Goal: Information Seeking & Learning: Check status

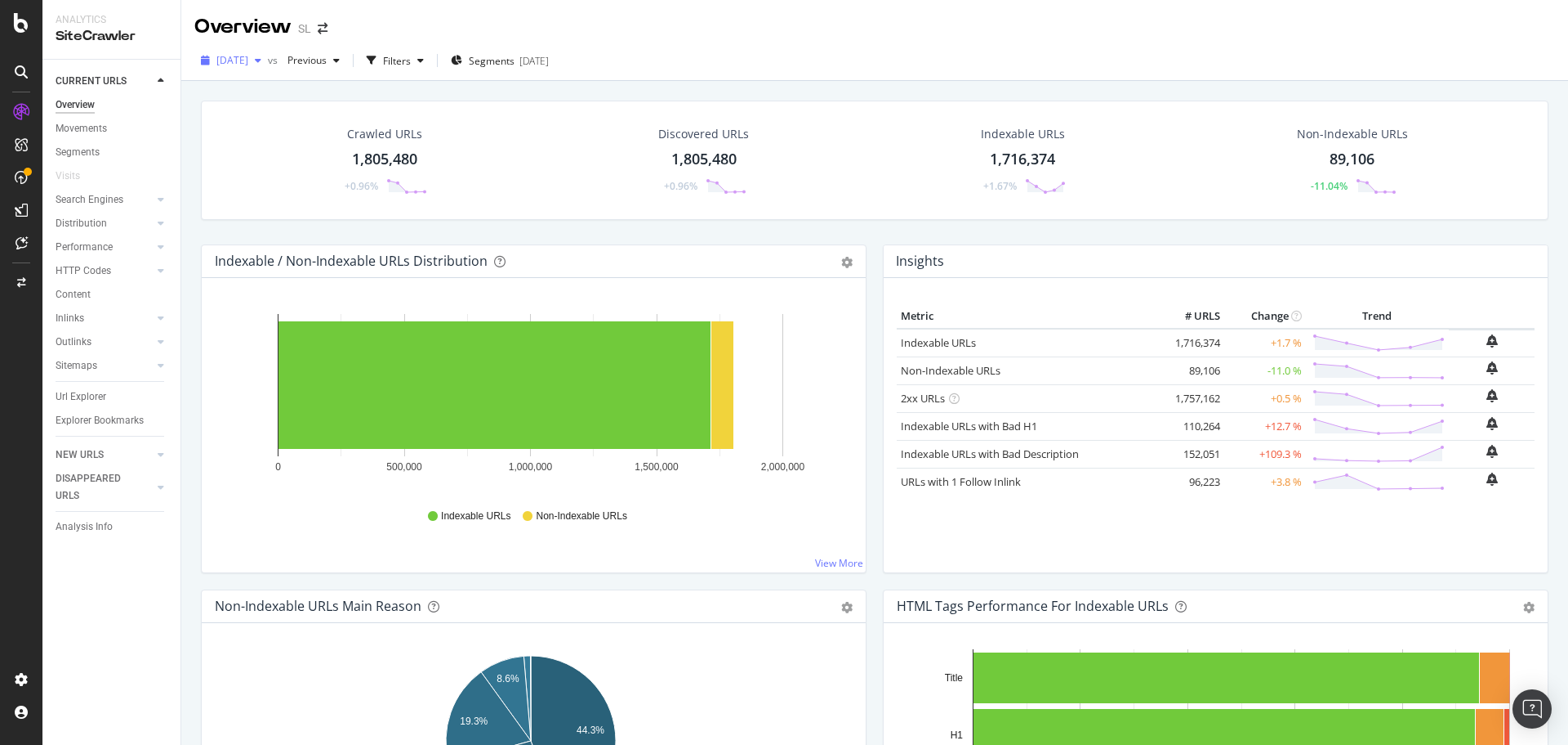
click at [249, 54] on span "[DATE]" at bounding box center [233, 60] width 32 height 14
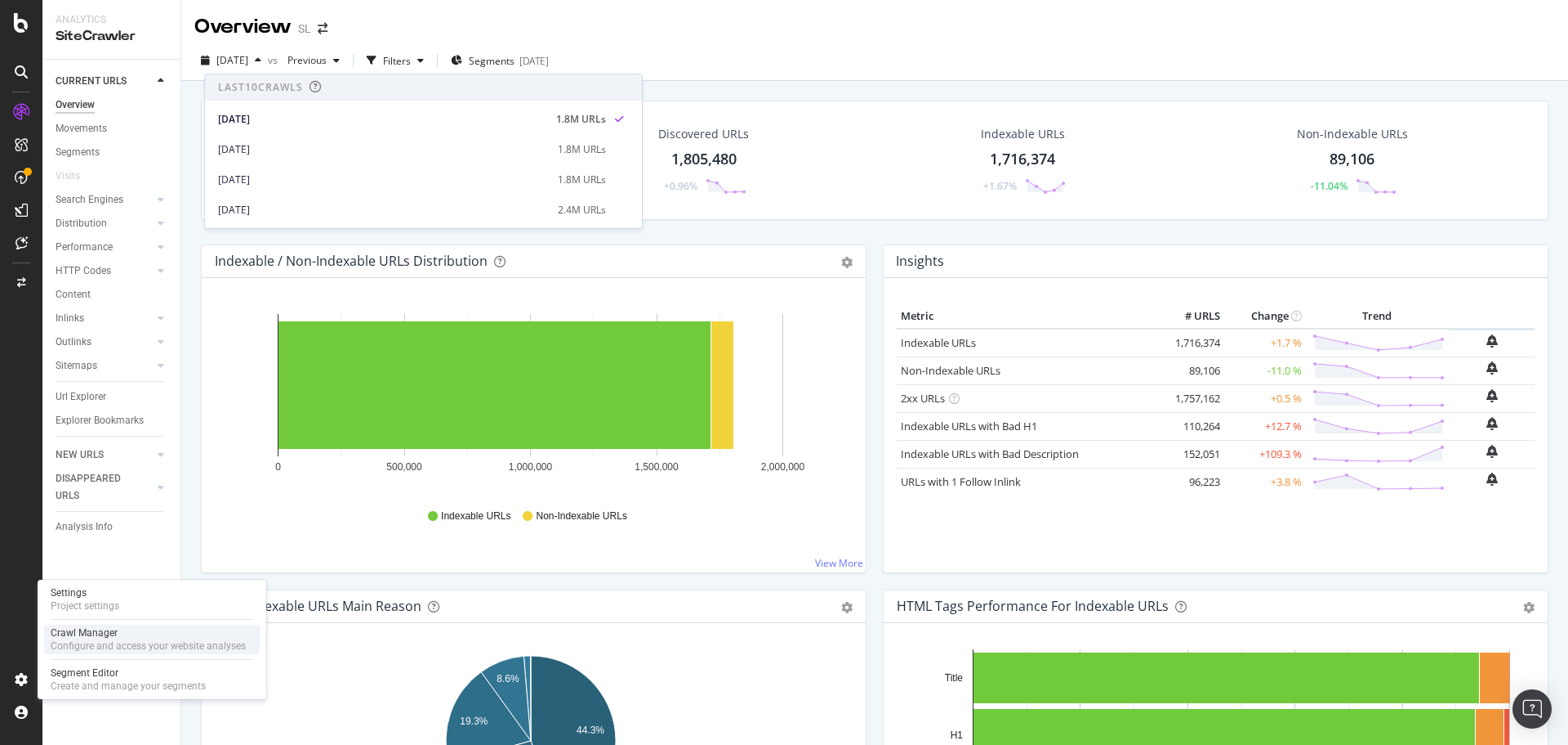
click at [98, 641] on div "Configure and access your website analyses" at bounding box center [149, 645] width 195 height 13
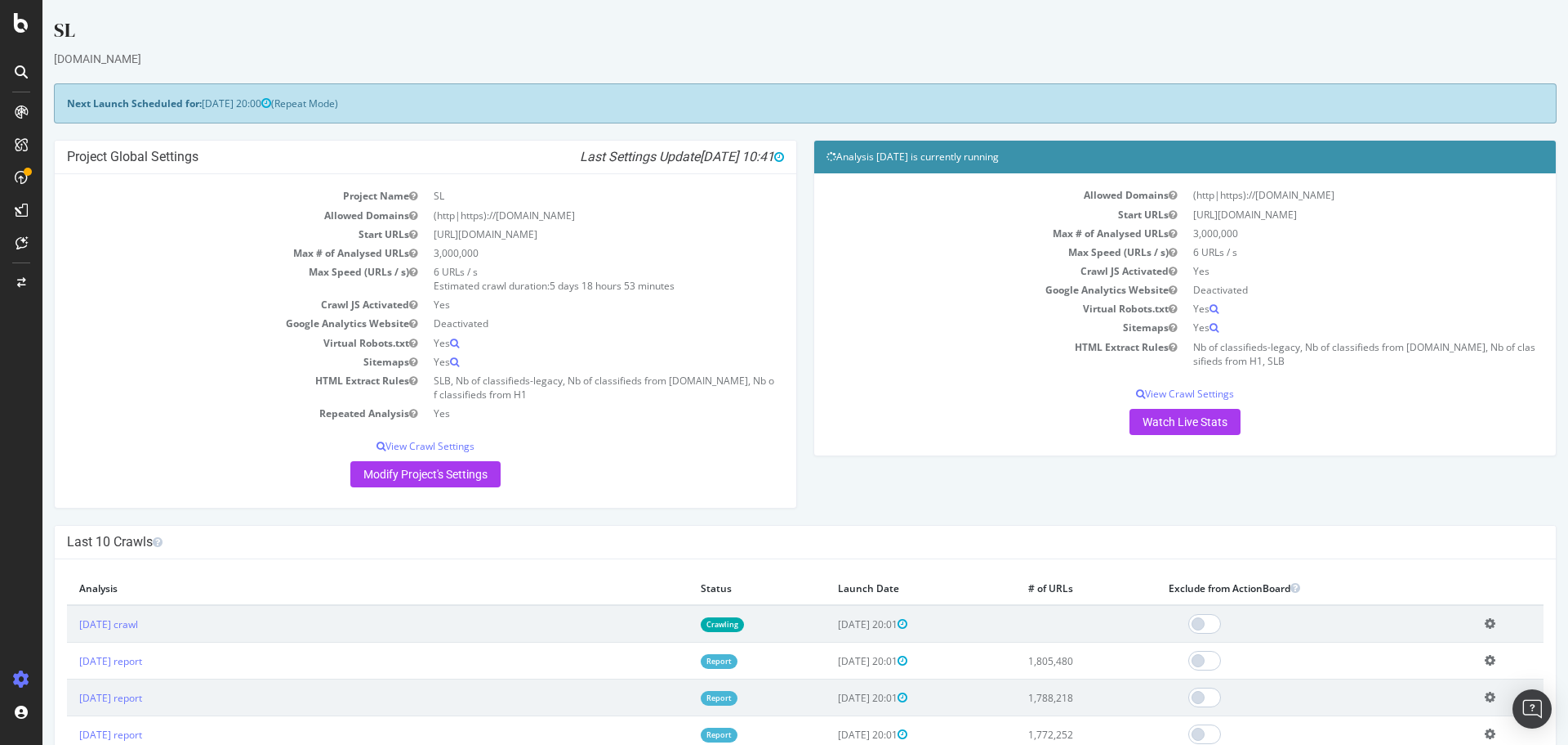
scroll to position [327, 0]
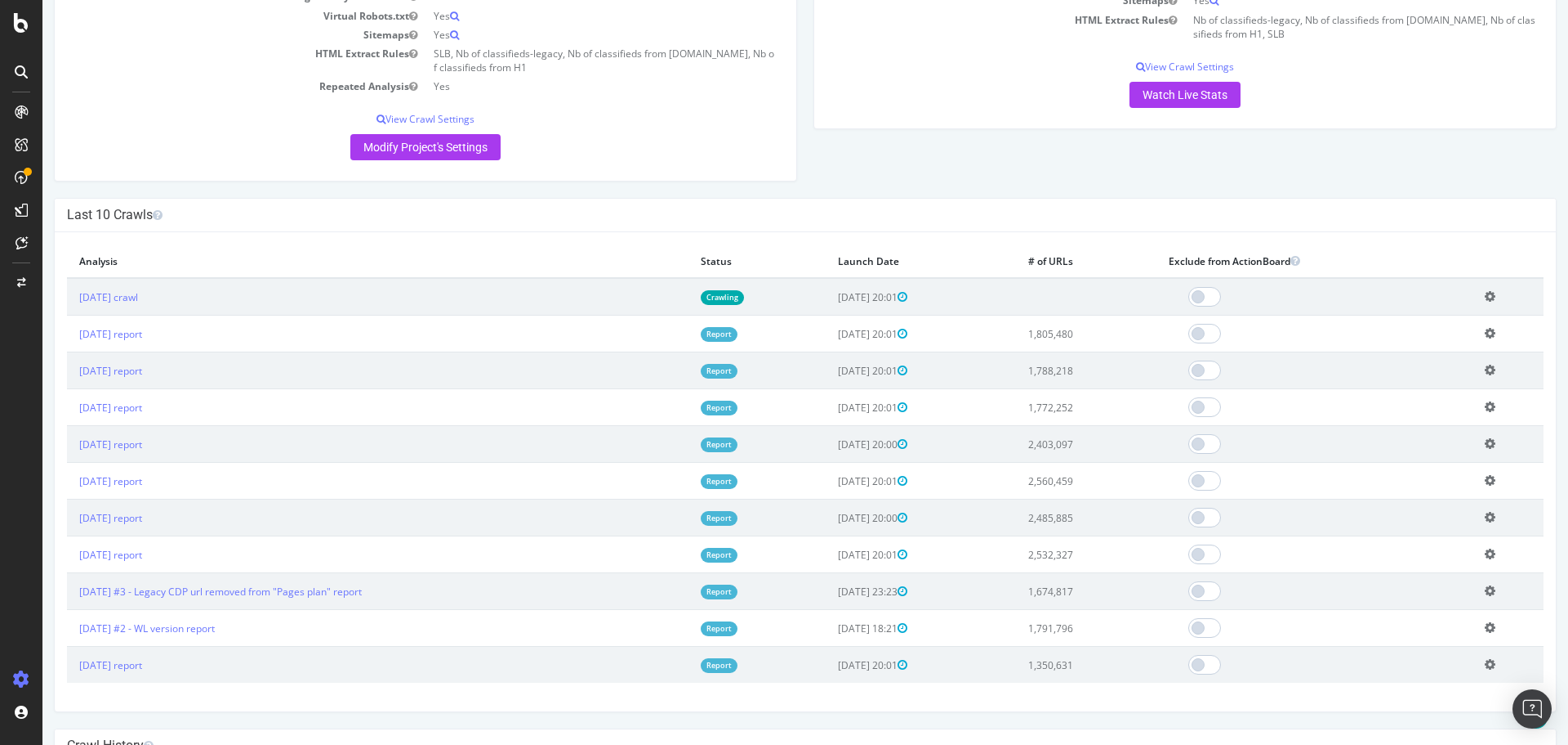
click at [724, 336] on link "Report" at bounding box center [719, 334] width 37 height 14
